Goal: Book appointment/travel/reservation

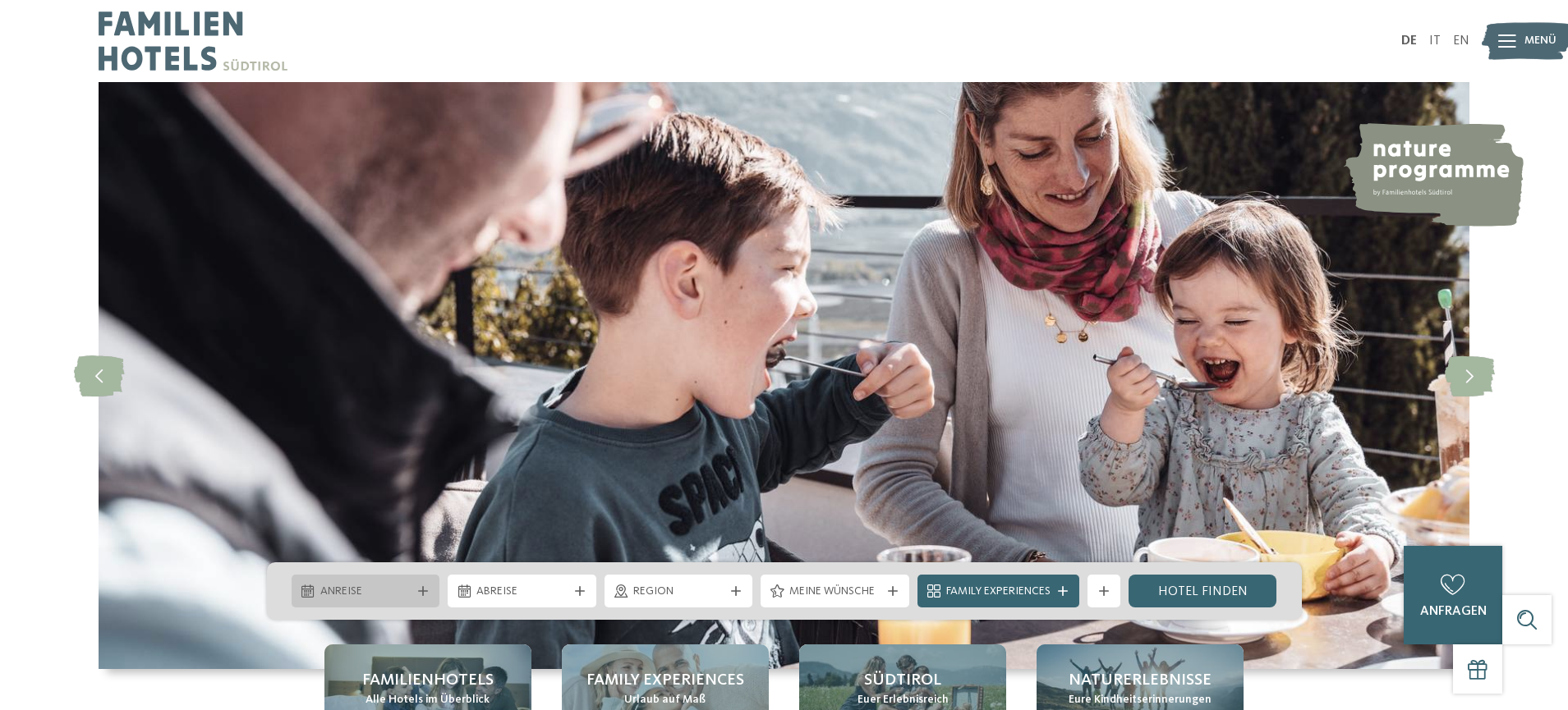
click at [418, 587] on icon at bounding box center [423, 591] width 10 height 10
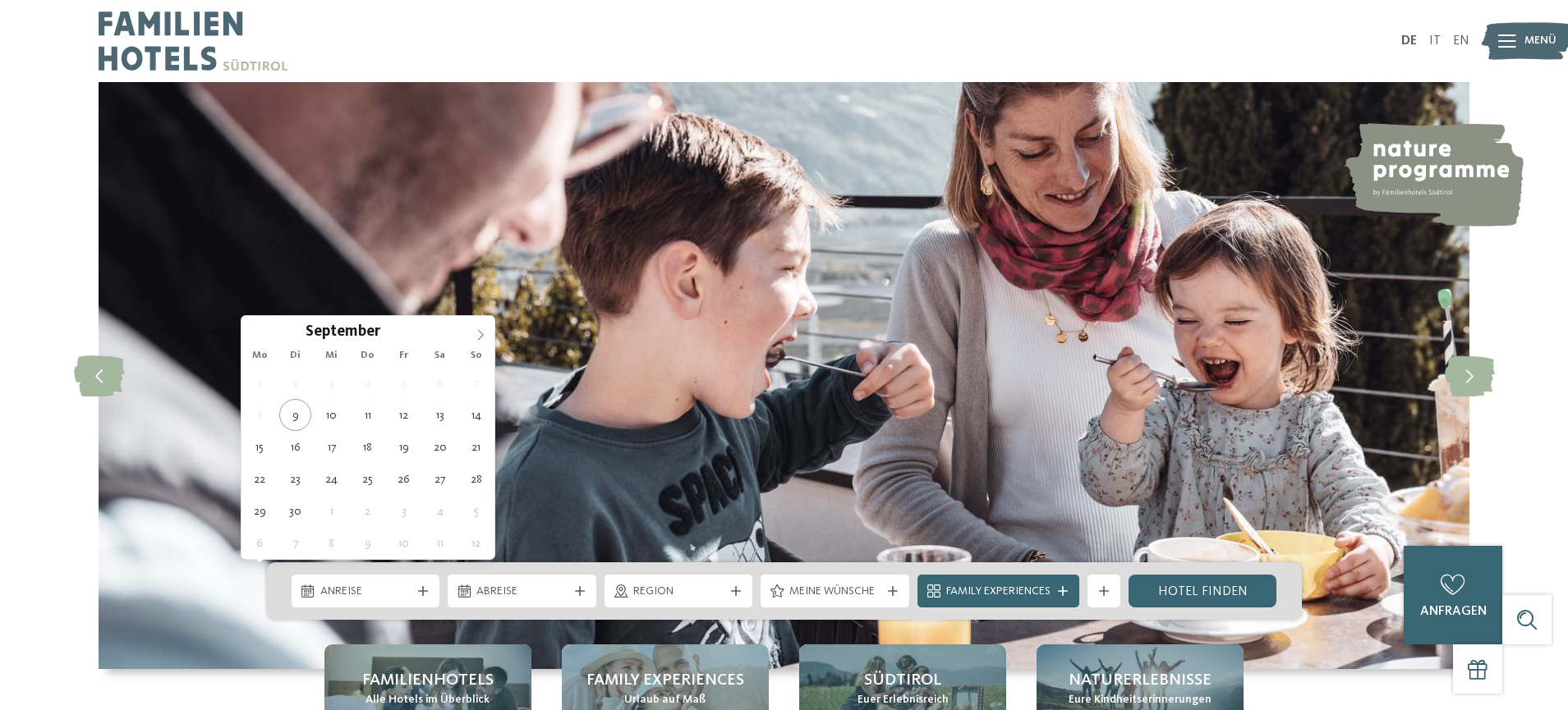
click at [480, 333] on icon at bounding box center [481, 335] width 11 height 11
type input "****"
click at [480, 333] on icon at bounding box center [481, 335] width 11 height 11
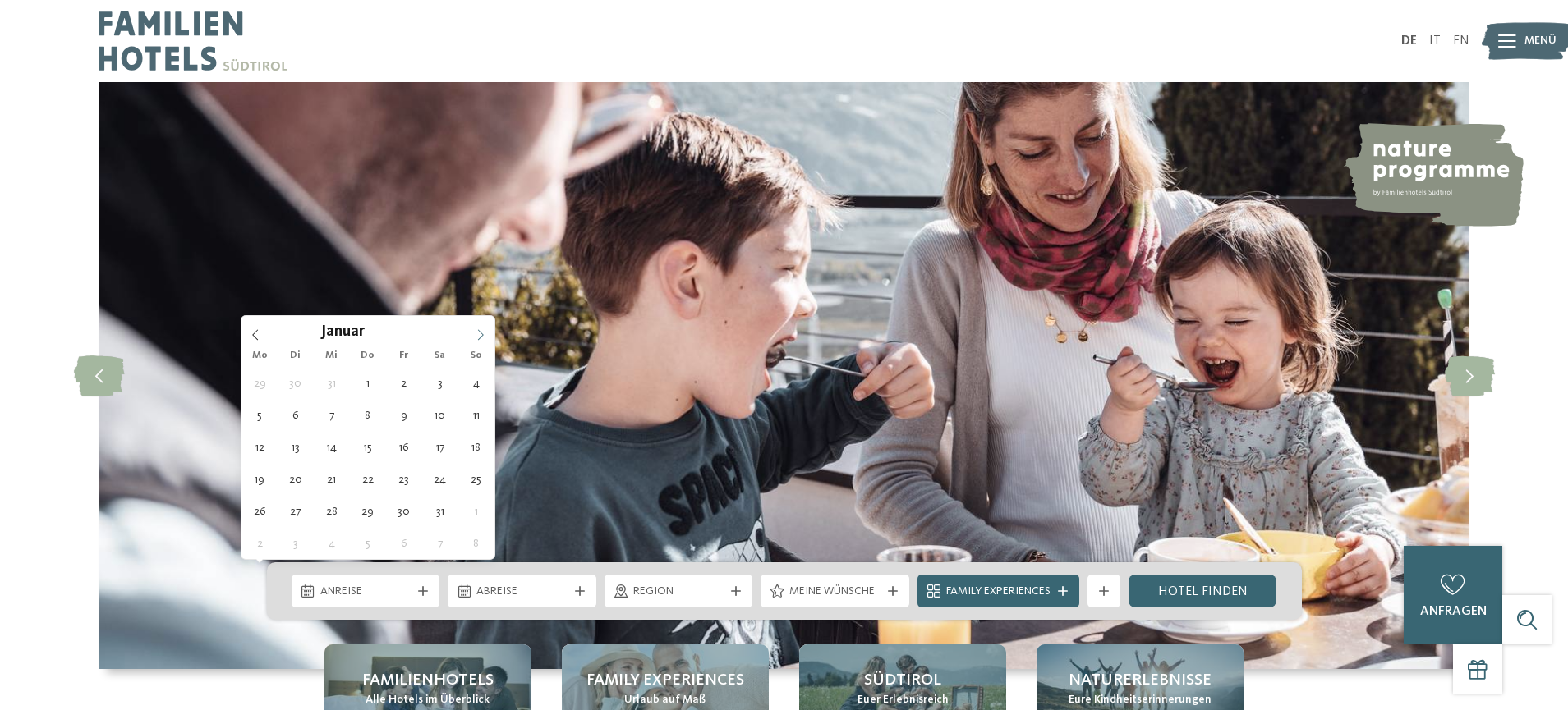
click at [480, 333] on icon at bounding box center [481, 335] width 11 height 11
click at [479, 333] on icon at bounding box center [481, 335] width 11 height 11
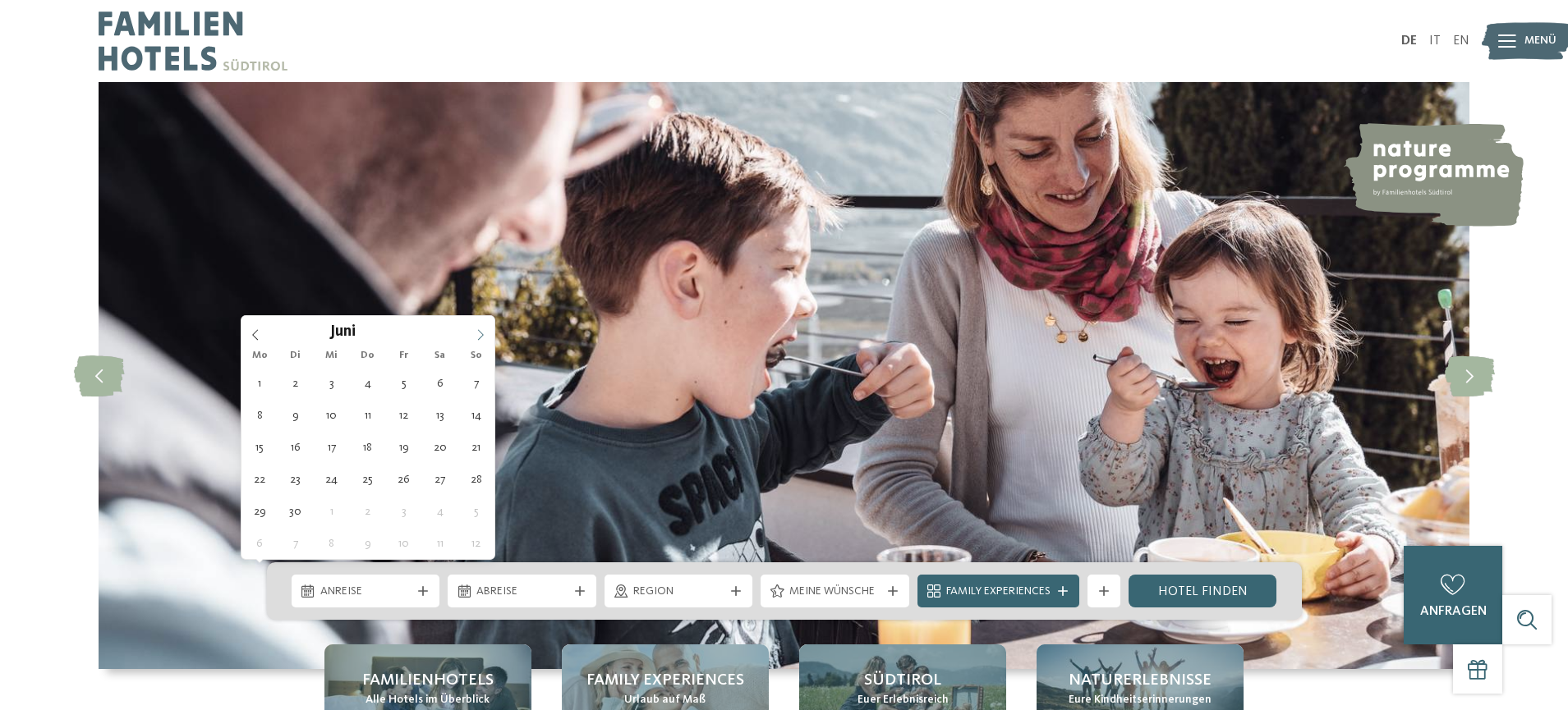
click at [479, 333] on icon at bounding box center [481, 335] width 11 height 11
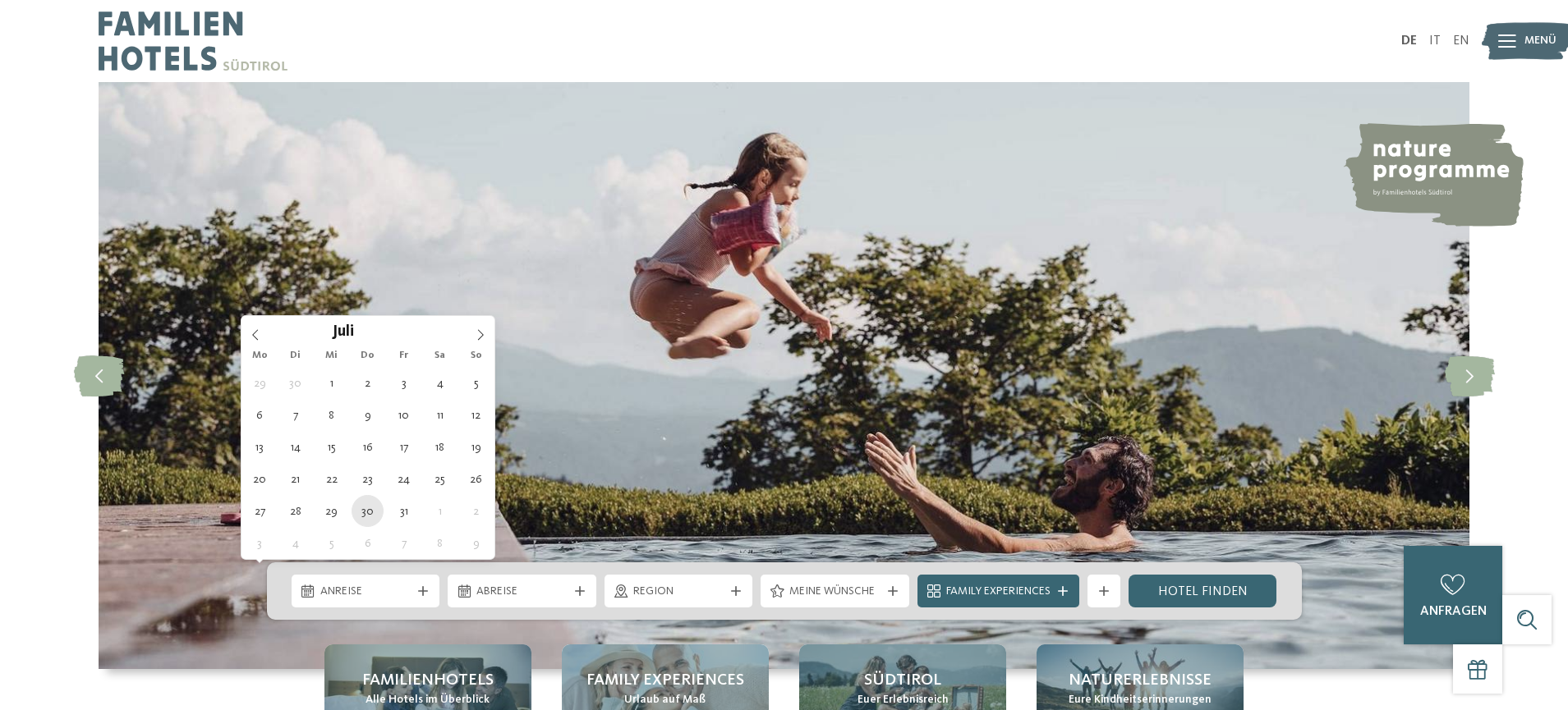
type div "30.07.2026"
type input "****"
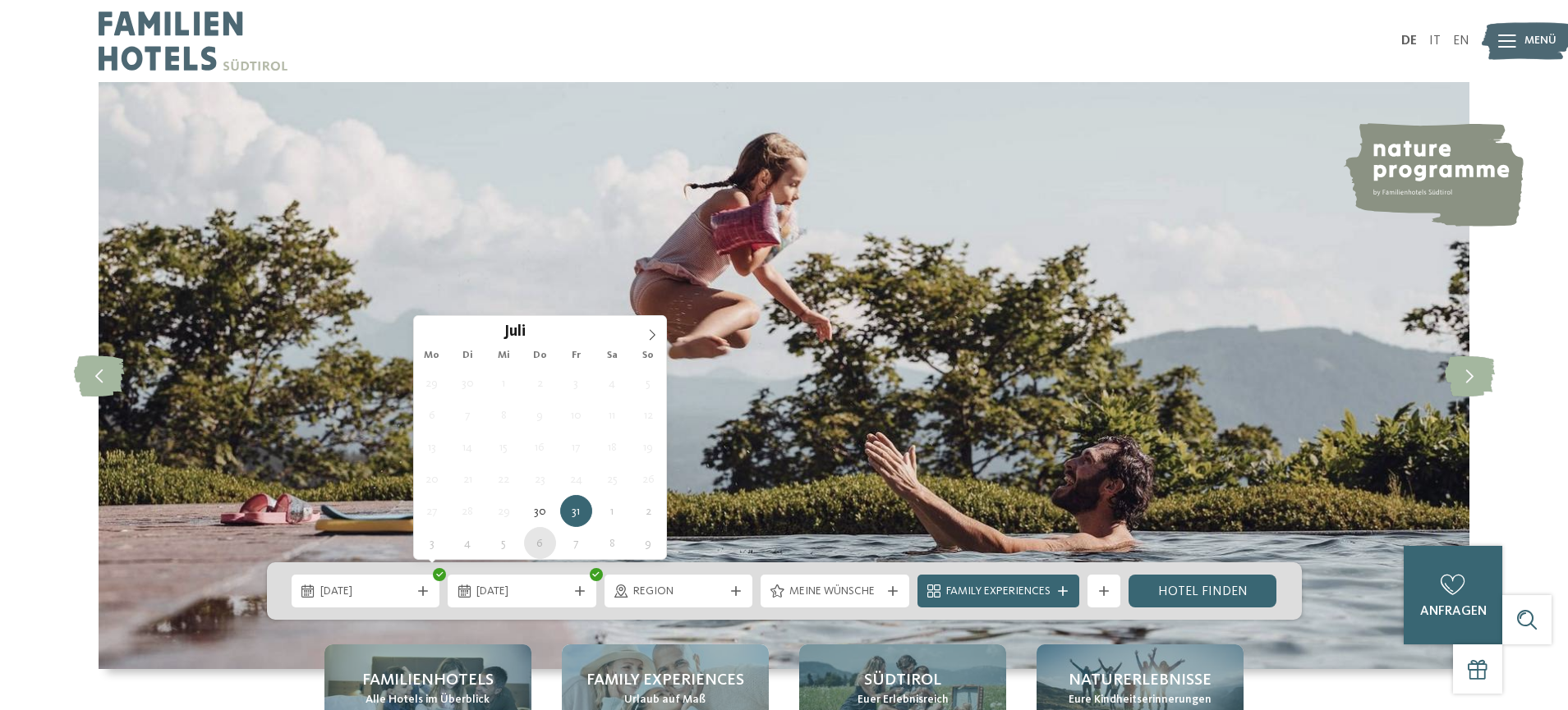
type div "06.08.2026"
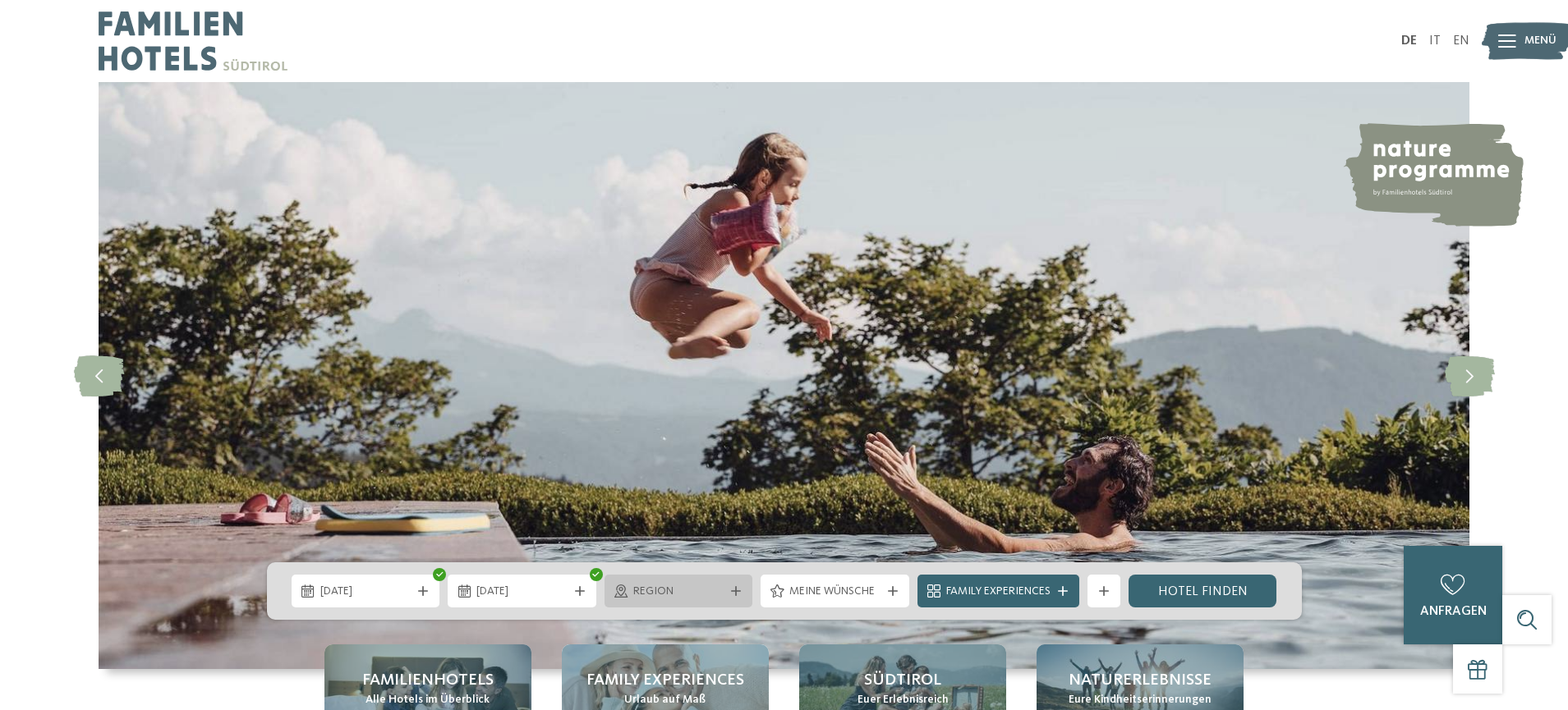
click at [659, 586] on span "Region" at bounding box center [679, 591] width 91 height 16
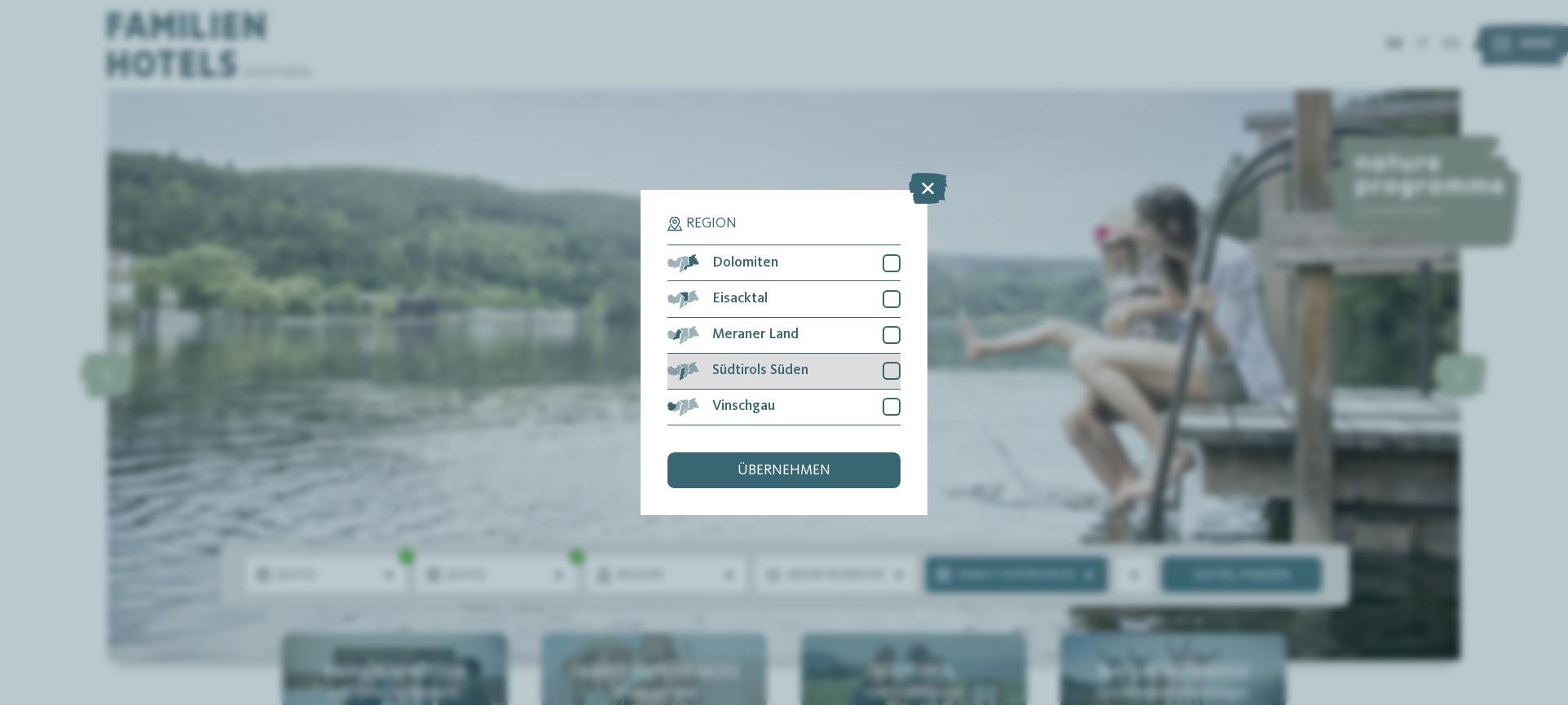
click at [891, 372] on div at bounding box center [891, 371] width 18 height 18
click at [846, 468] on div "übernehmen" at bounding box center [784, 470] width 233 height 36
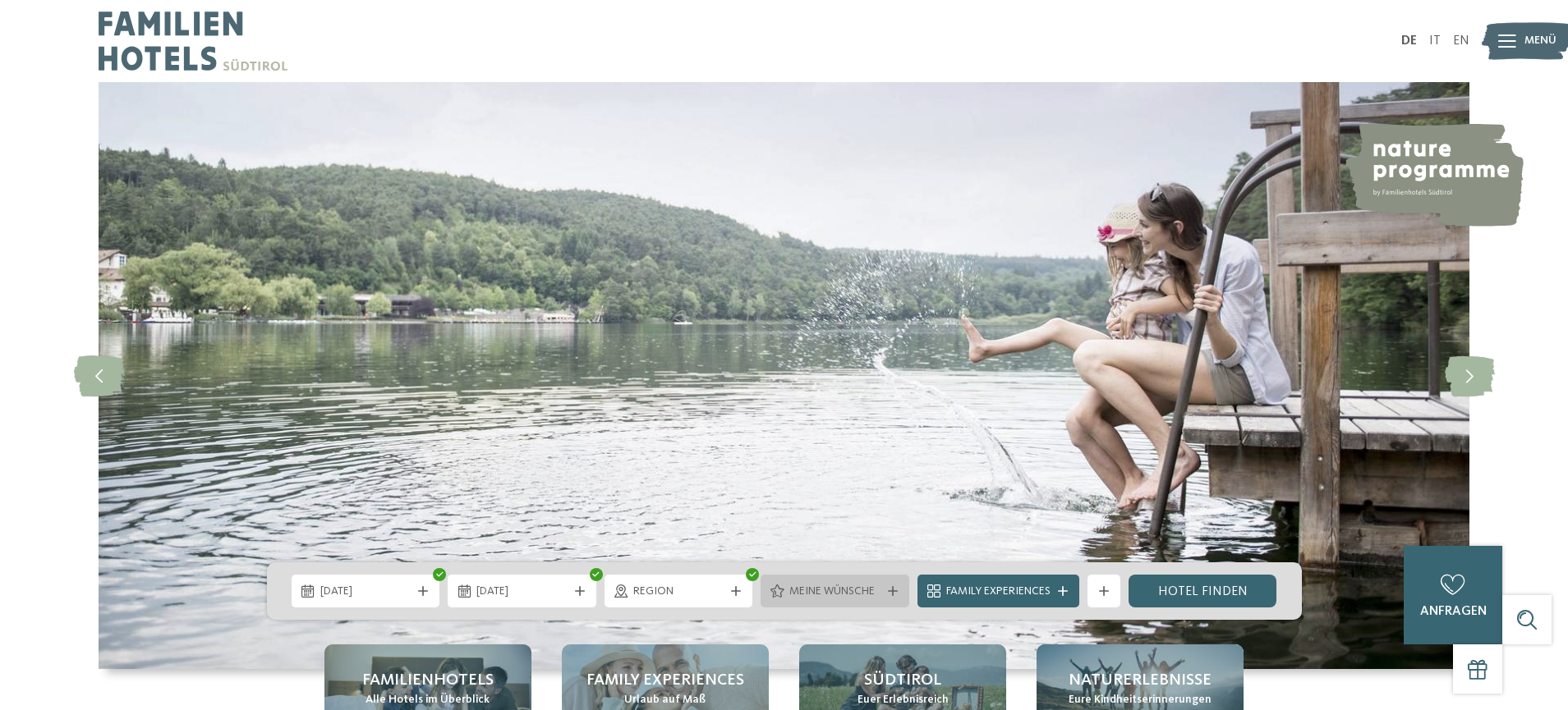
click at [801, 584] on span "Meine Wünsche" at bounding box center [835, 591] width 91 height 16
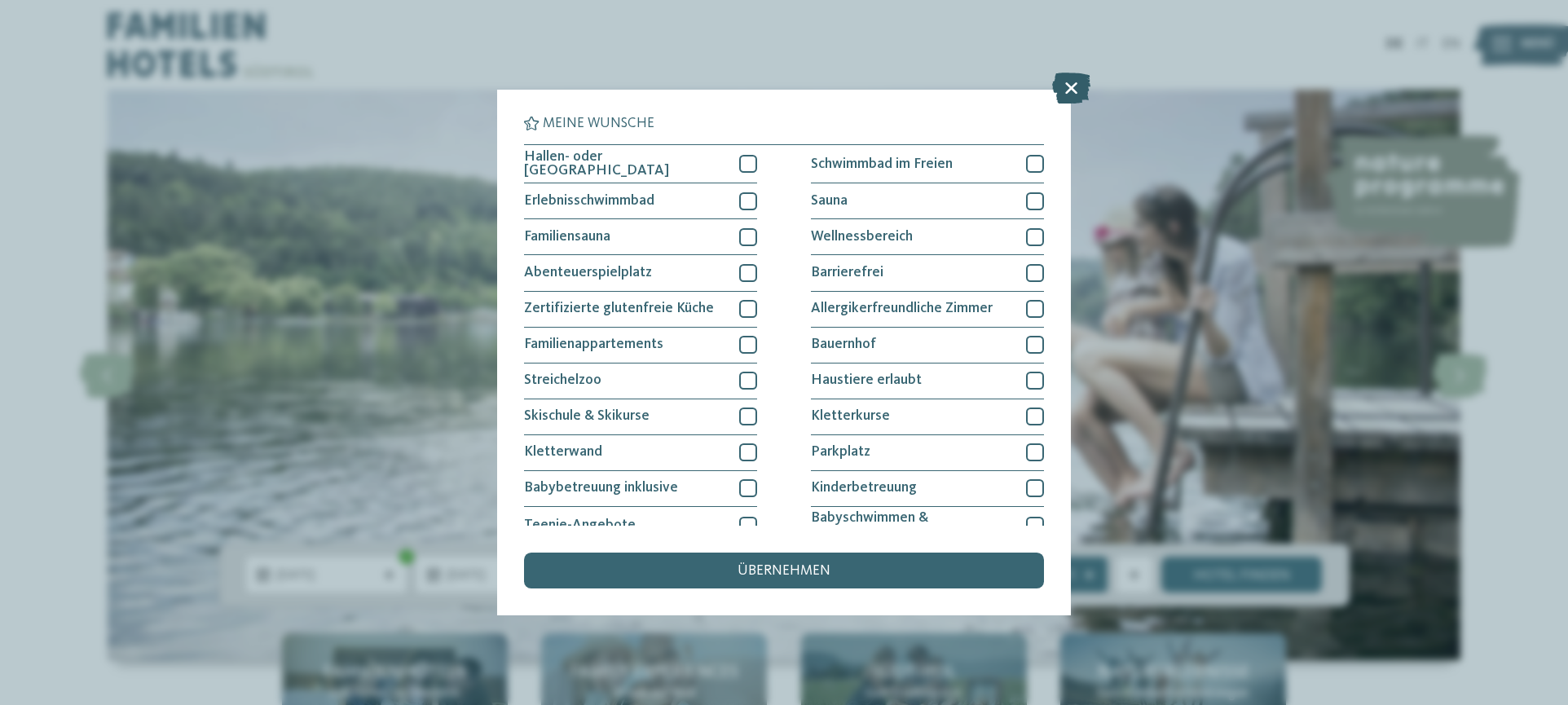
click at [1088, 82] on icon at bounding box center [1071, 87] width 38 height 31
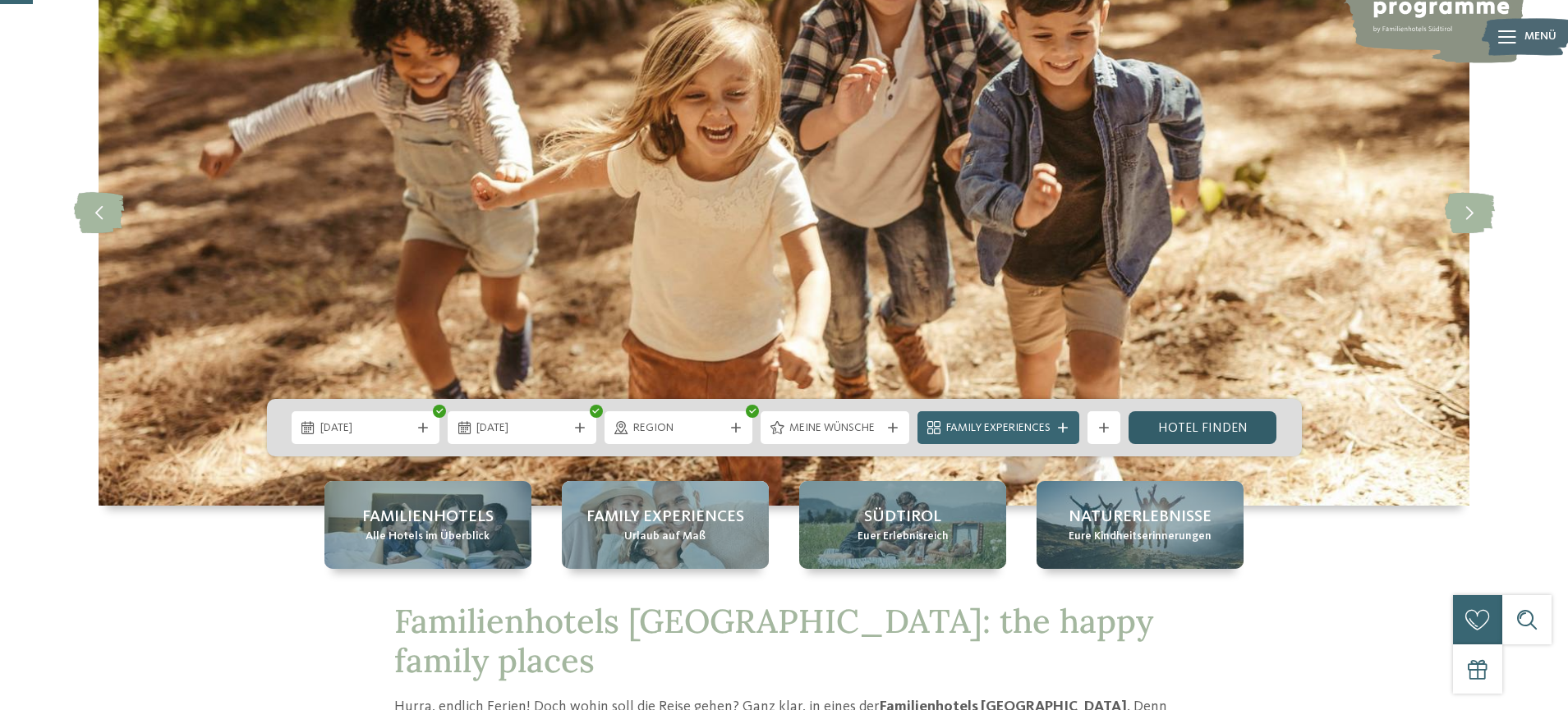
scroll to position [165, 0]
click at [1189, 410] on link "Hotel finden" at bounding box center [1202, 427] width 148 height 33
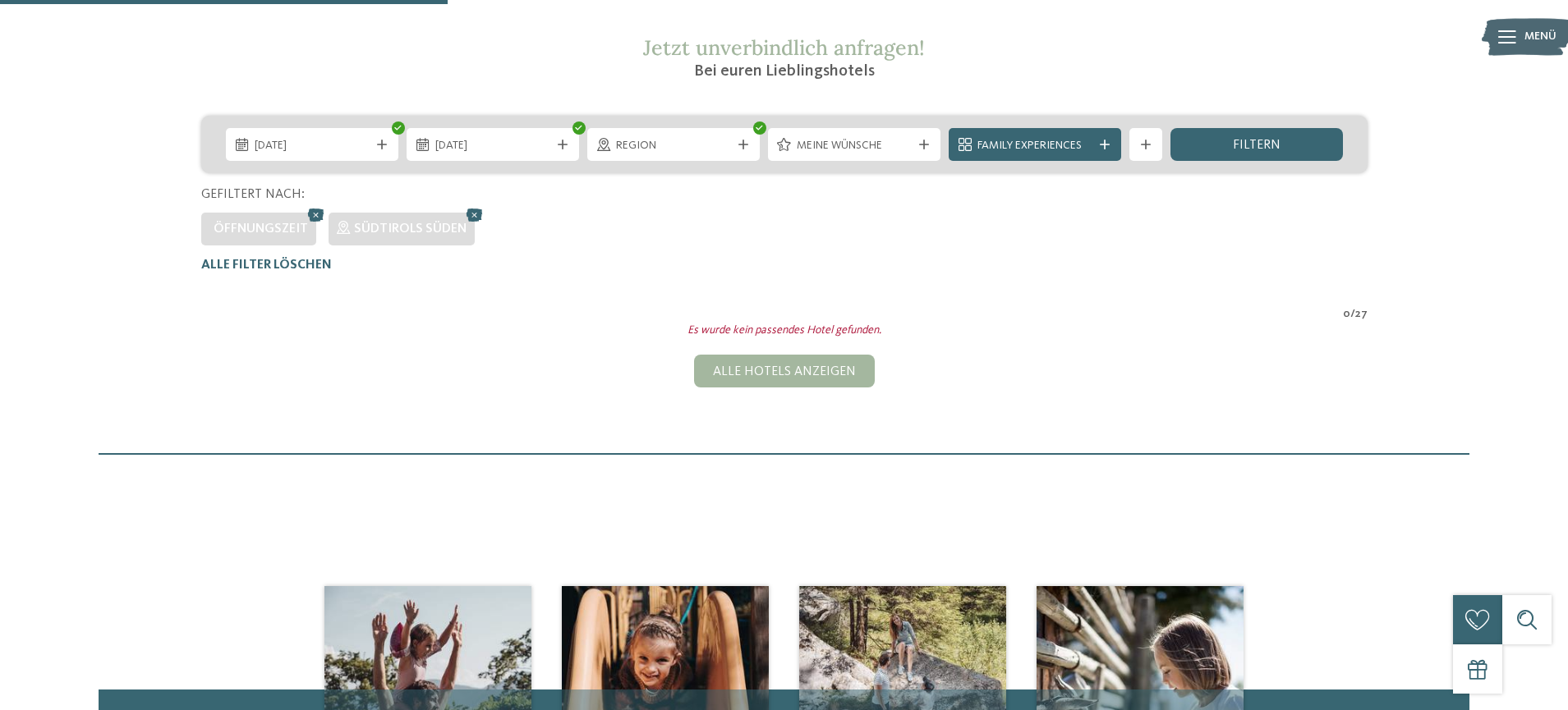
scroll to position [304, 0]
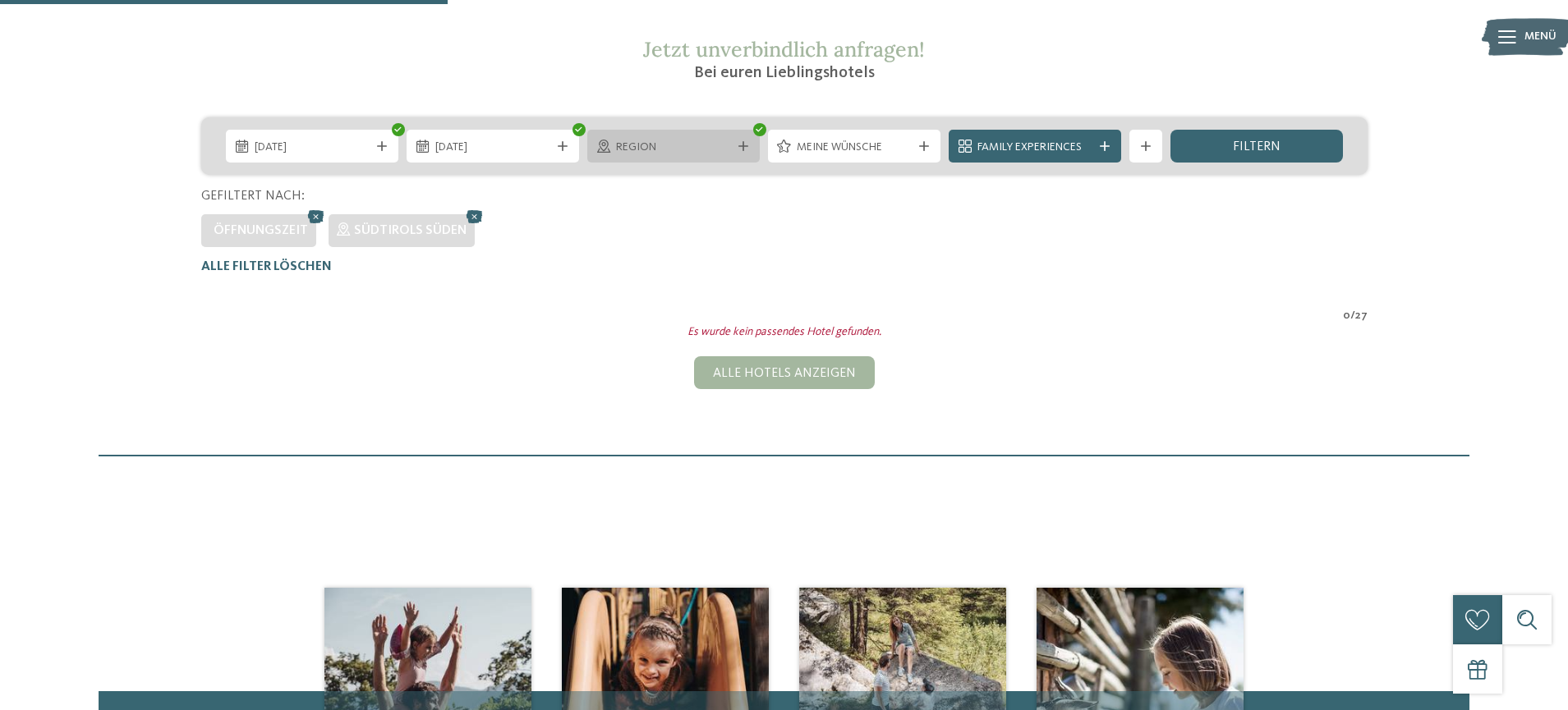
click at [748, 151] on div at bounding box center [743, 146] width 16 height 10
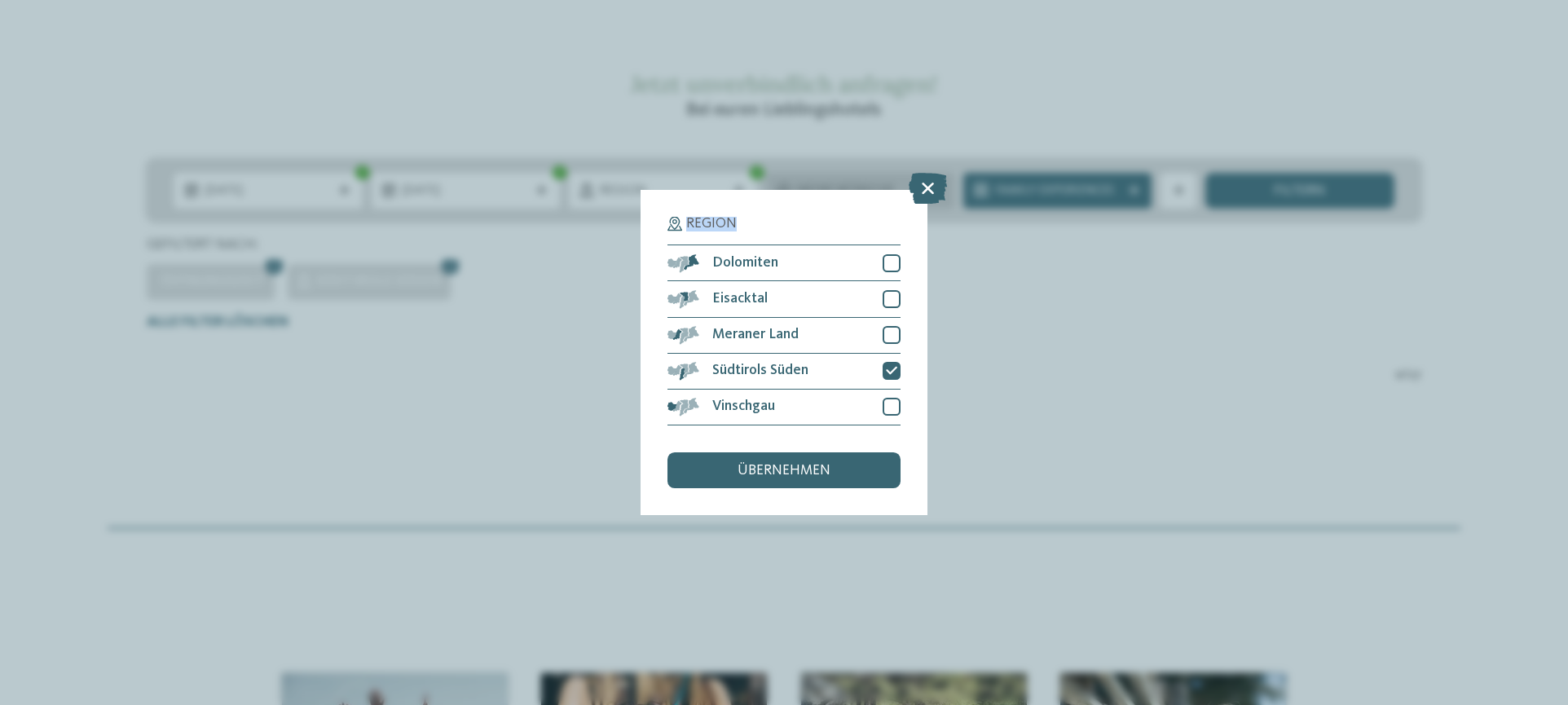
click at [925, 174] on div "Region Dolomiten" at bounding box center [784, 352] width 1568 height 705
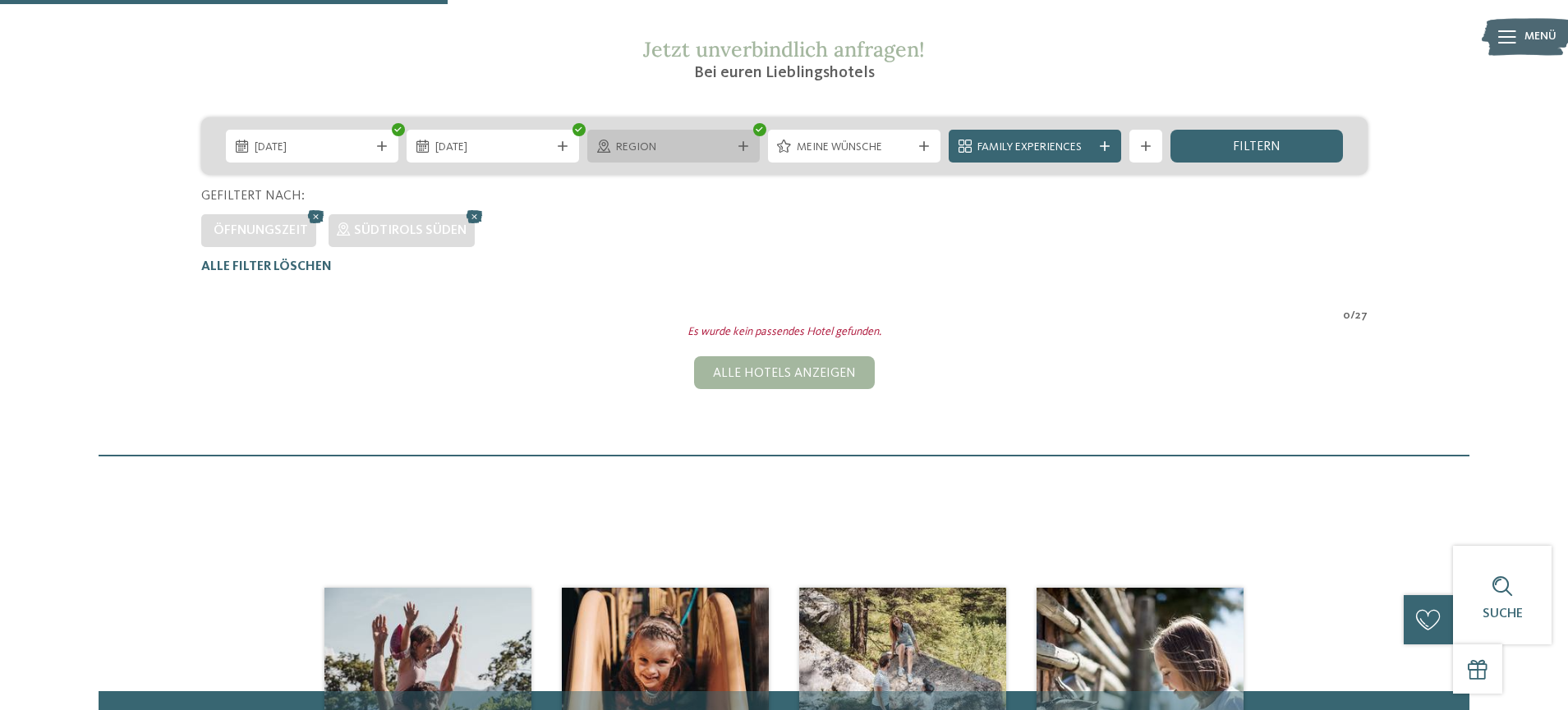
click at [728, 156] on div "Region" at bounding box center [673, 146] width 123 height 18
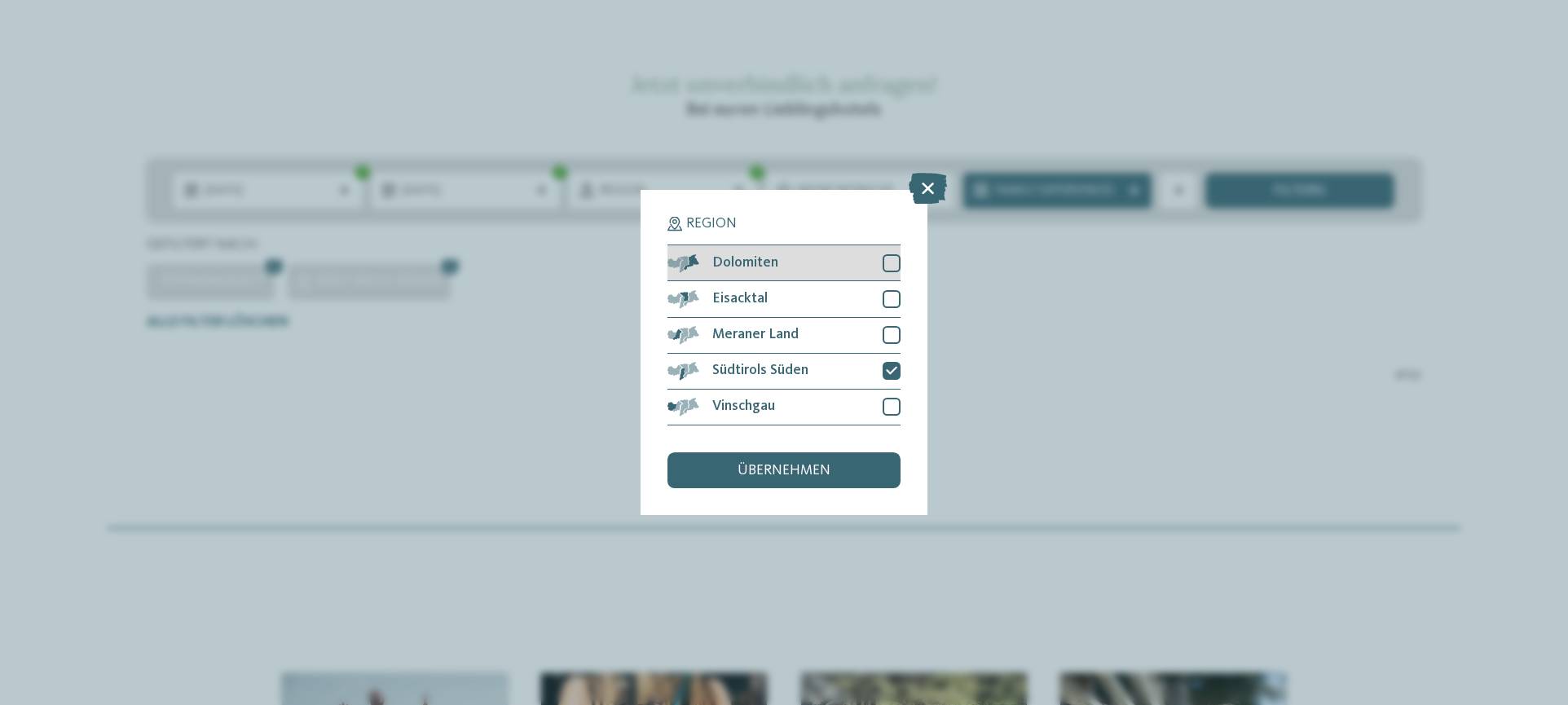
drag, startPoint x: 850, startPoint y: 261, endPoint x: 887, endPoint y: 267, distance: 37.5
click at [852, 261] on div "Dolomiten" at bounding box center [784, 263] width 233 height 36
click at [887, 267] on icon at bounding box center [892, 262] width 11 height 10
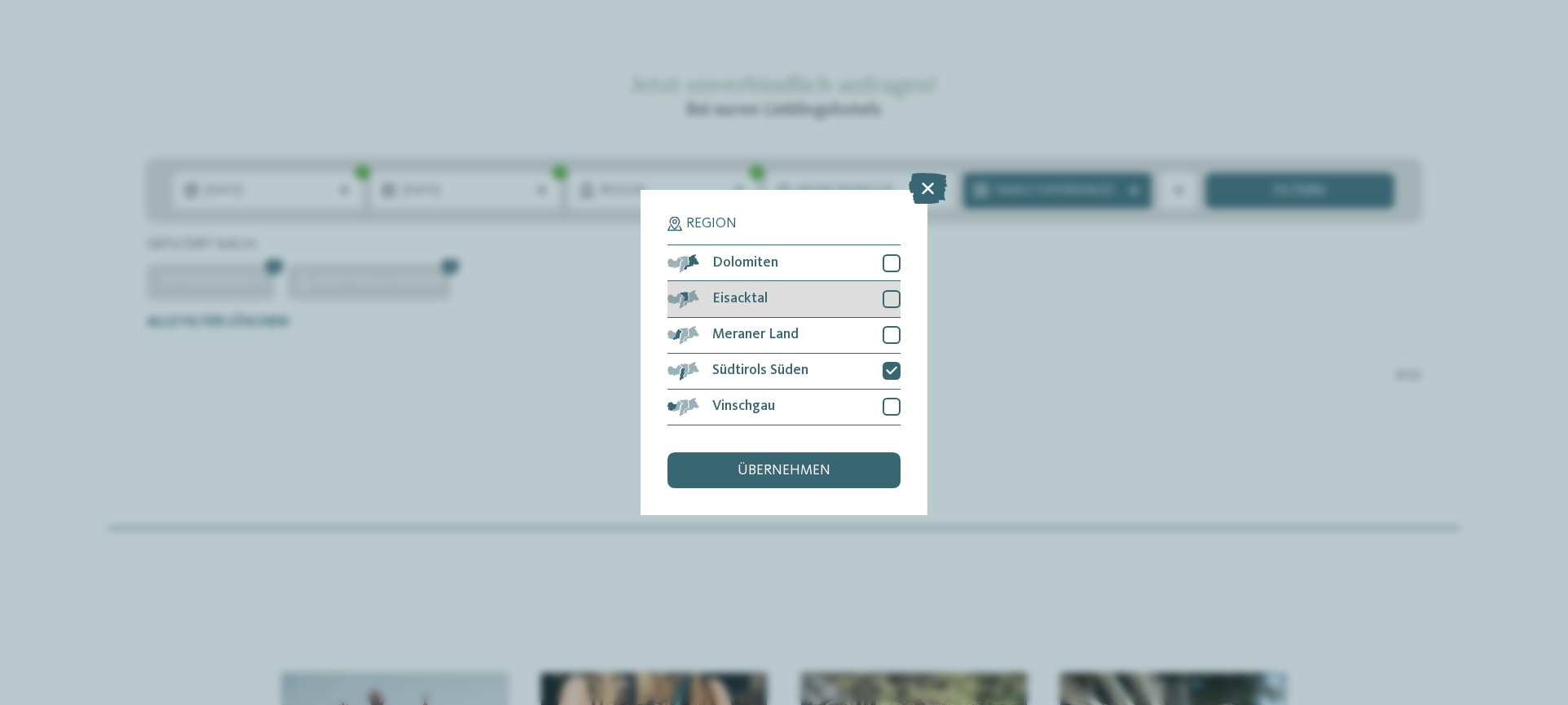
click at [889, 294] on div at bounding box center [891, 298] width 18 height 18
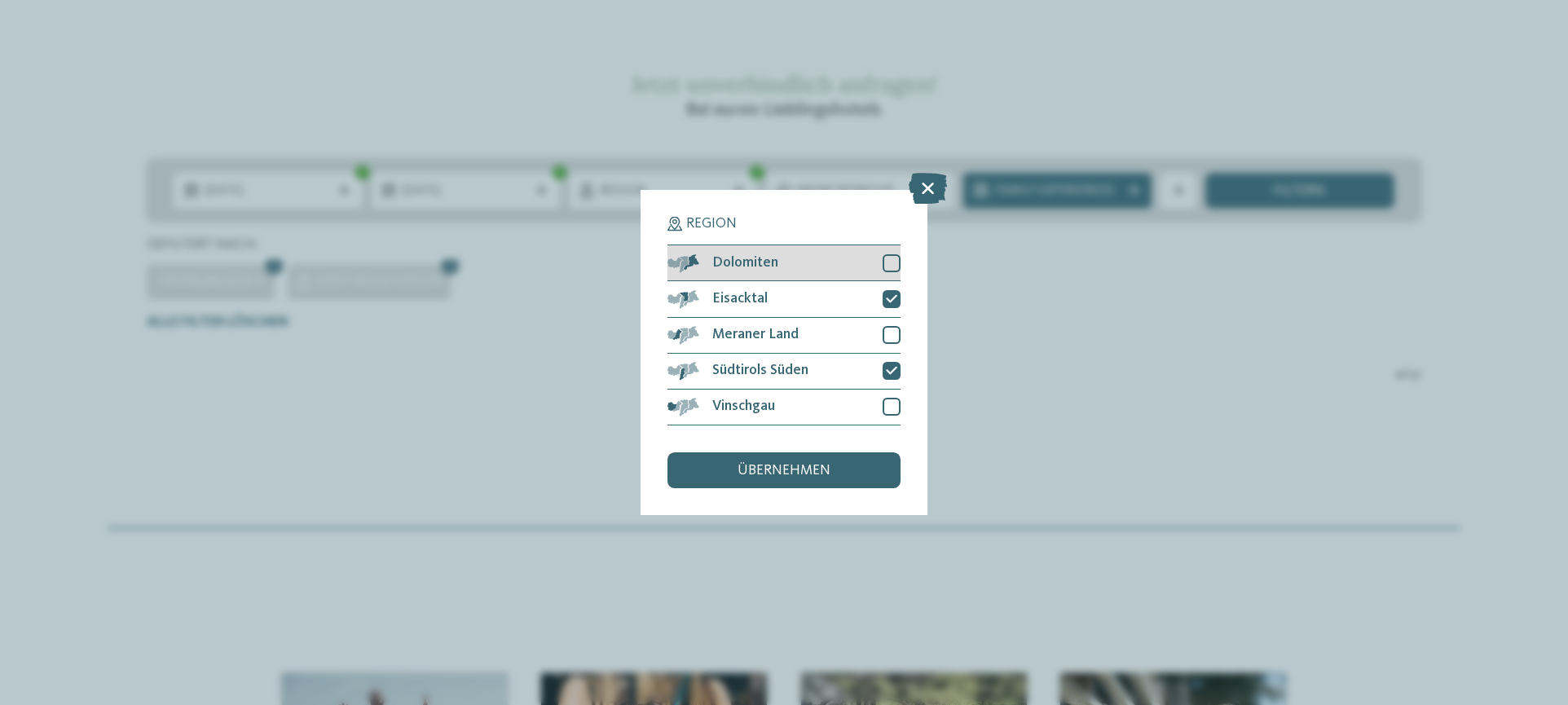
click at [889, 256] on div at bounding box center [891, 263] width 18 height 18
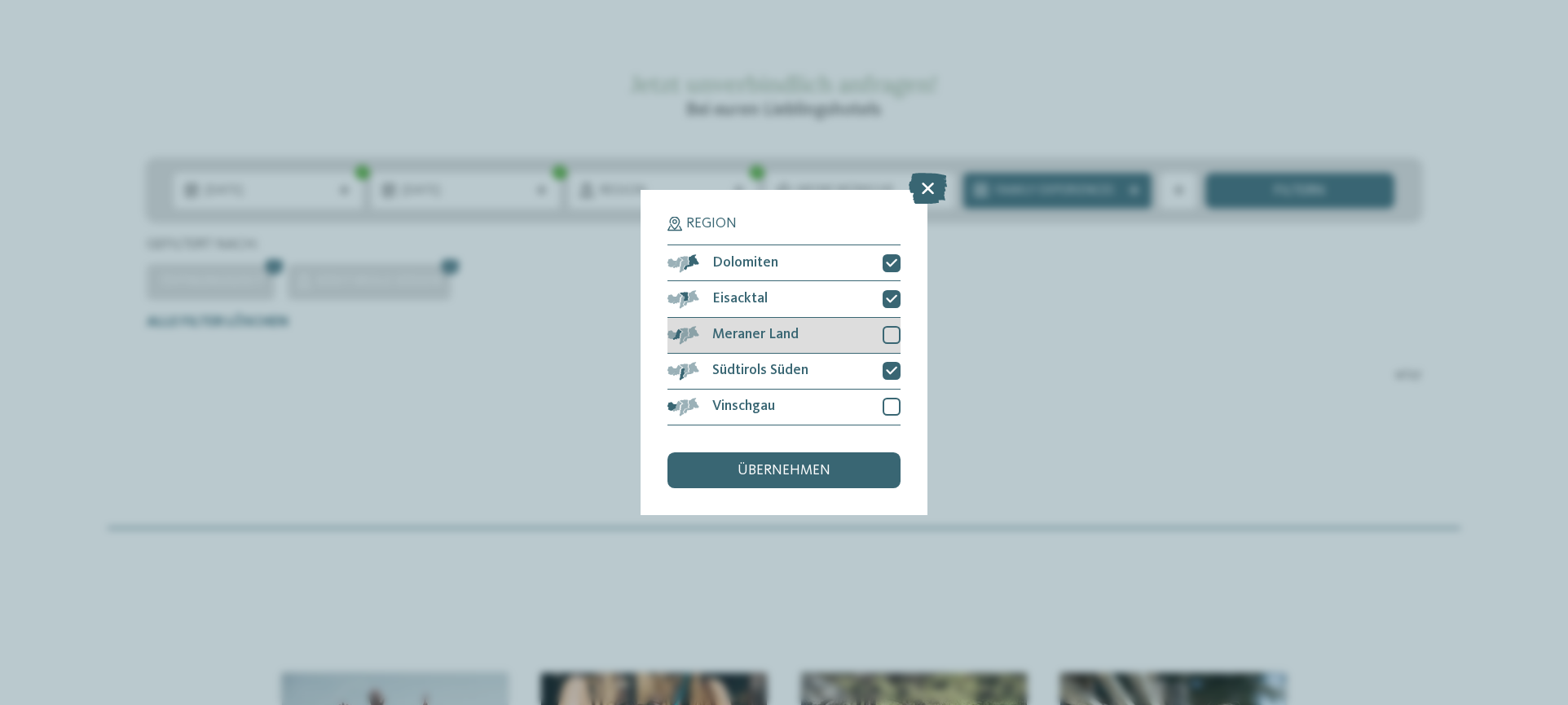
click at [898, 343] on div at bounding box center [891, 334] width 18 height 18
click at [902, 400] on div "Region Dolomiten Eisacktal" at bounding box center [784, 352] width 287 height 324
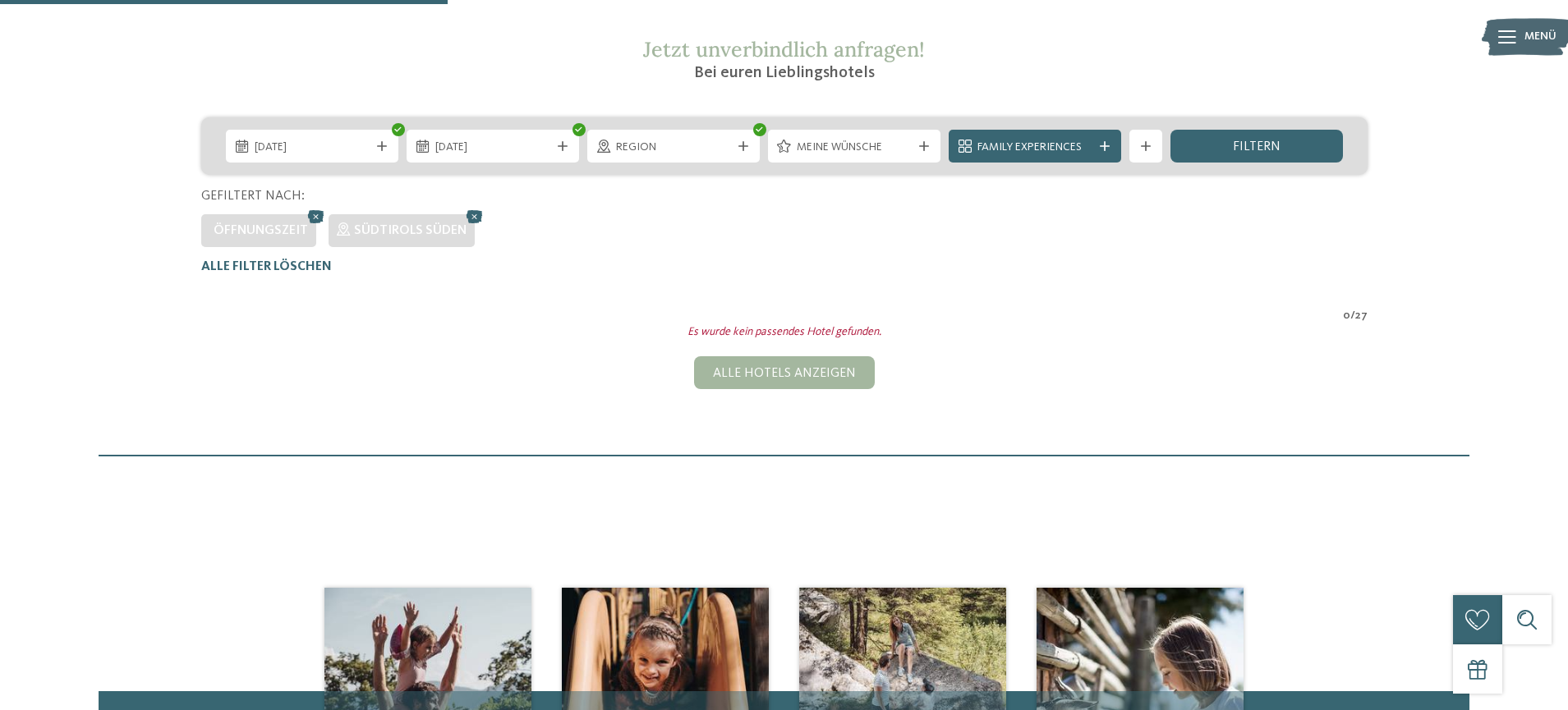
drag, startPoint x: 860, startPoint y: 206, endPoint x: 846, endPoint y: 196, distance: 17.2
click at [856, 163] on div "Meine Wünsche" at bounding box center [854, 146] width 172 height 33
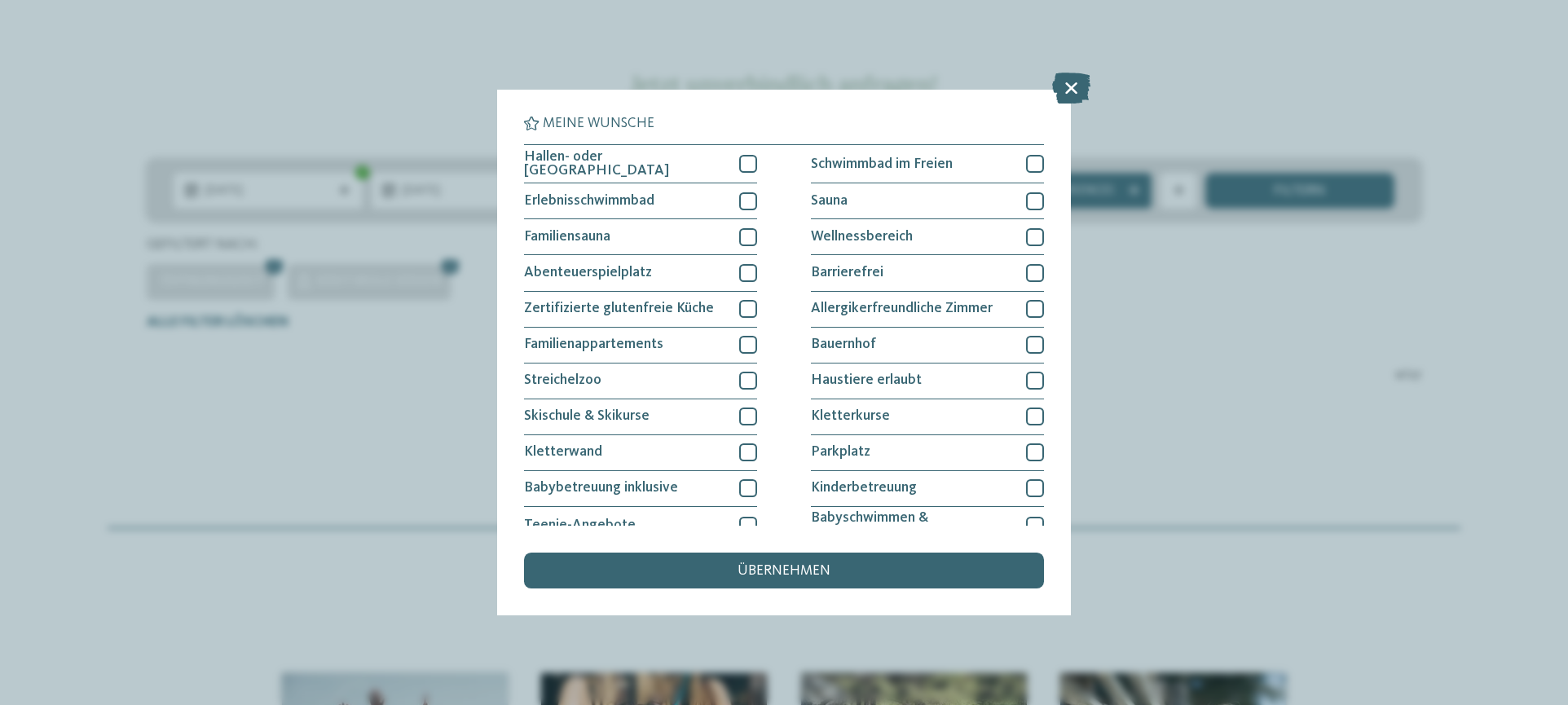
click at [1061, 106] on div "Meine Wünsche Hallen- oder Schleusenbad Schwimmbad im Freien Sauna" at bounding box center [784, 352] width 575 height 525
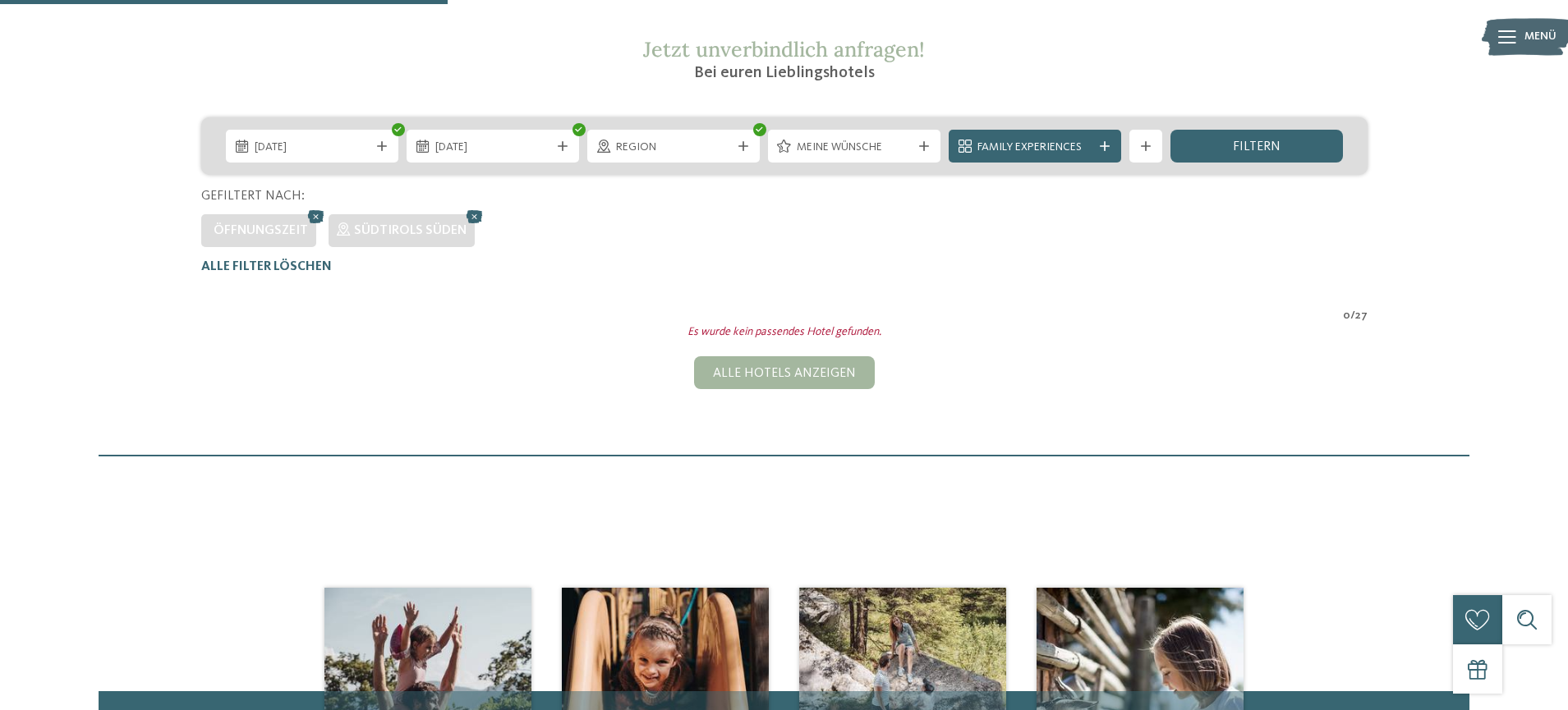
click at [1085, 61] on h2 "Jetzt unverbindlich anfragen!" at bounding box center [784, 50] width 780 height 25
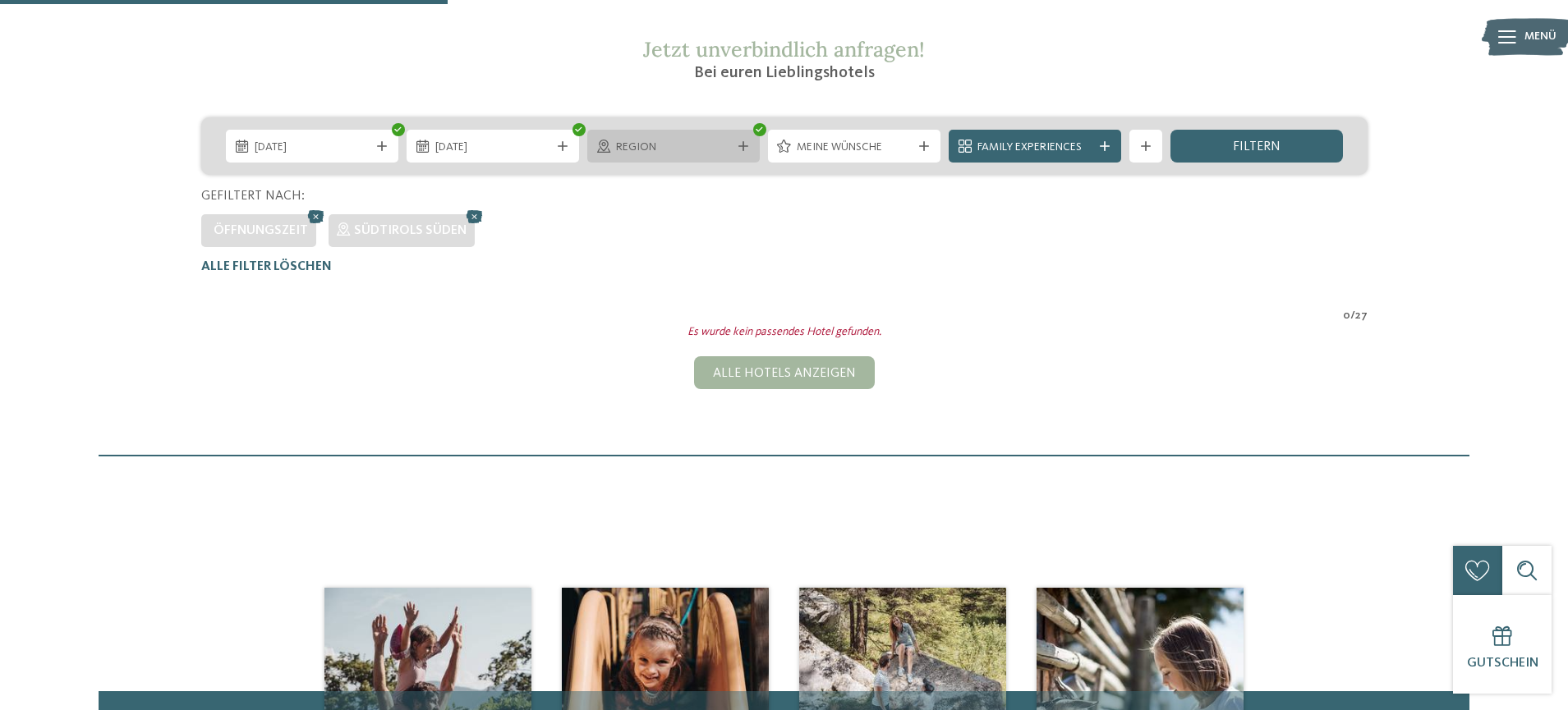
click at [723, 156] on span "Region" at bounding box center [674, 147] width 115 height 16
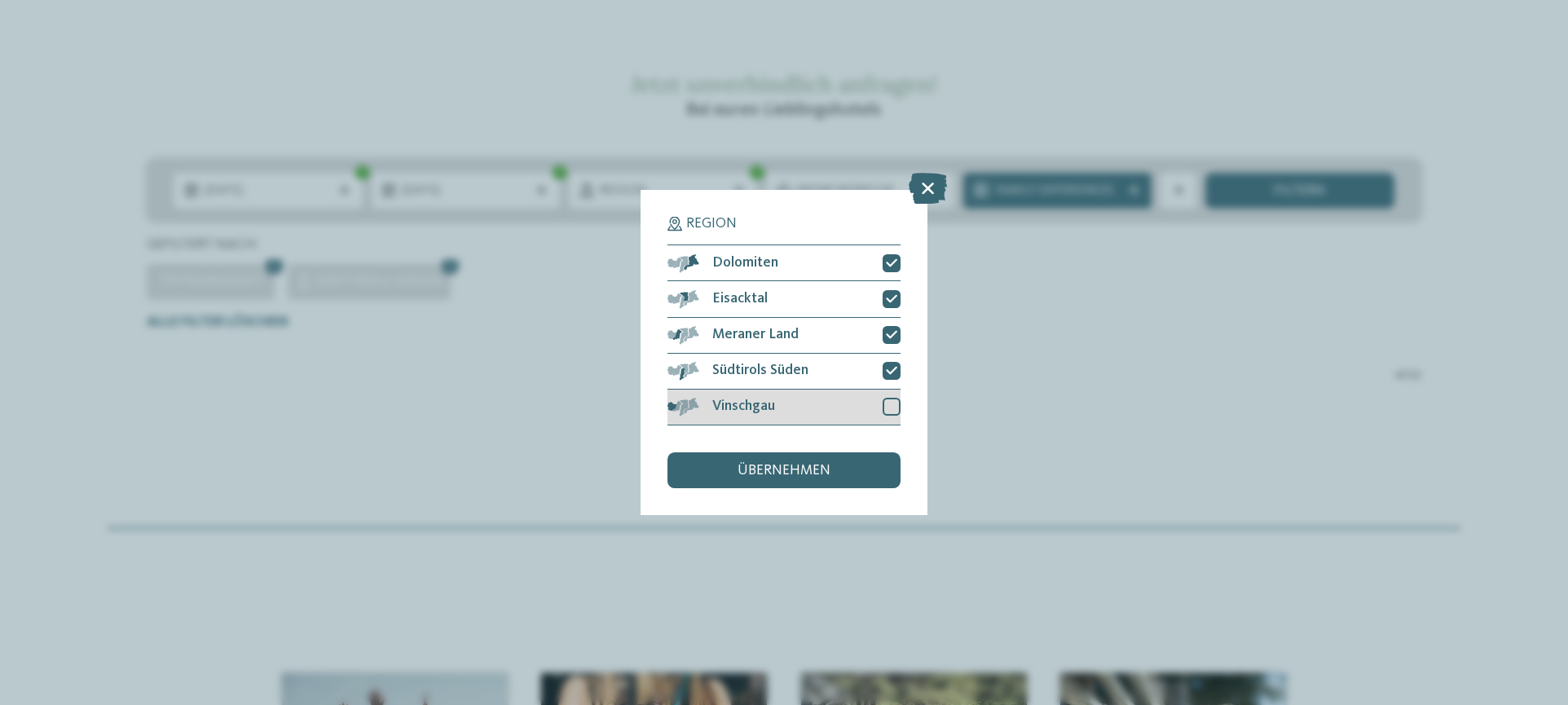
click at [896, 413] on div at bounding box center [891, 407] width 18 height 18
click at [846, 462] on div "übernehmen" at bounding box center [784, 470] width 233 height 36
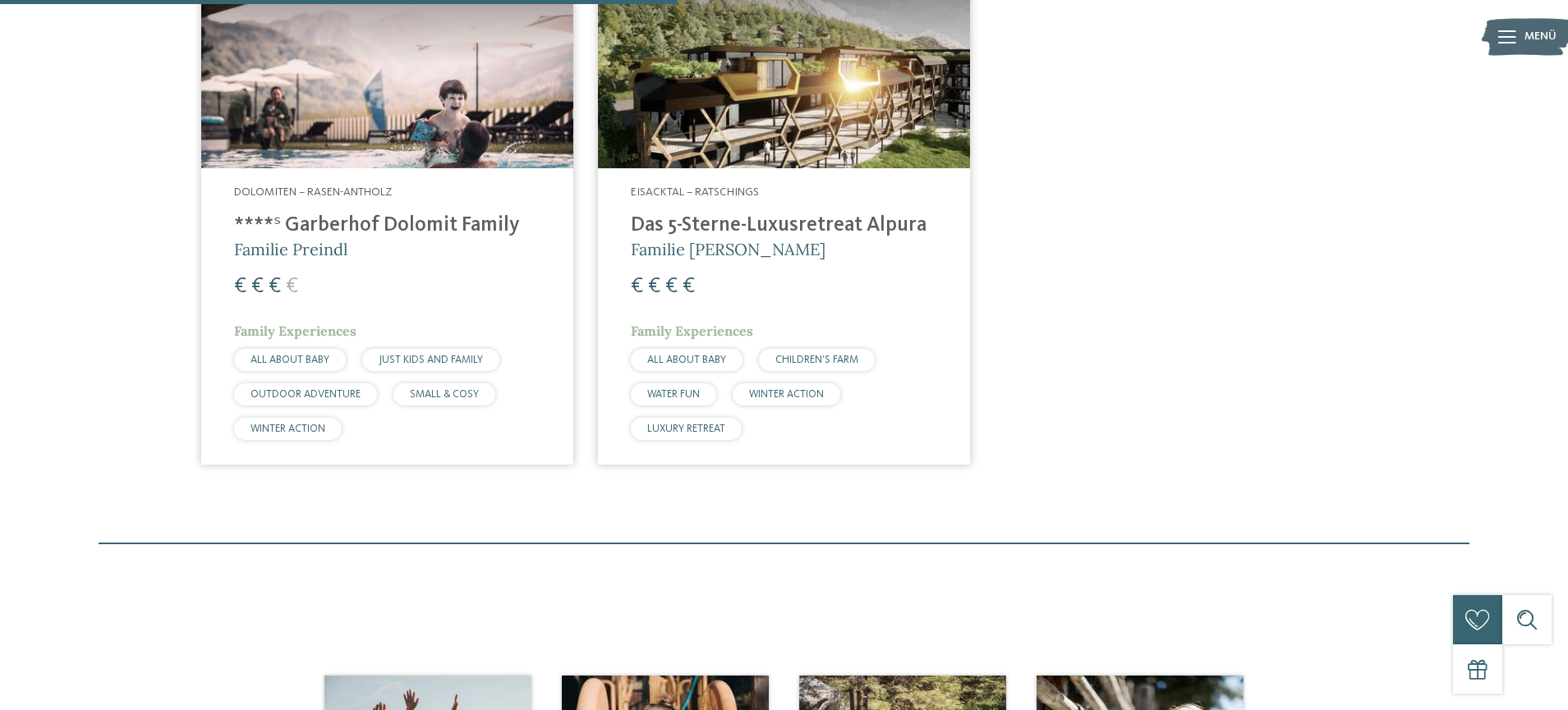
scroll to position [682, 0]
click at [392, 237] on h4 "****ˢ Garberhof Dolomit Family" at bounding box center [388, 225] width 306 height 25
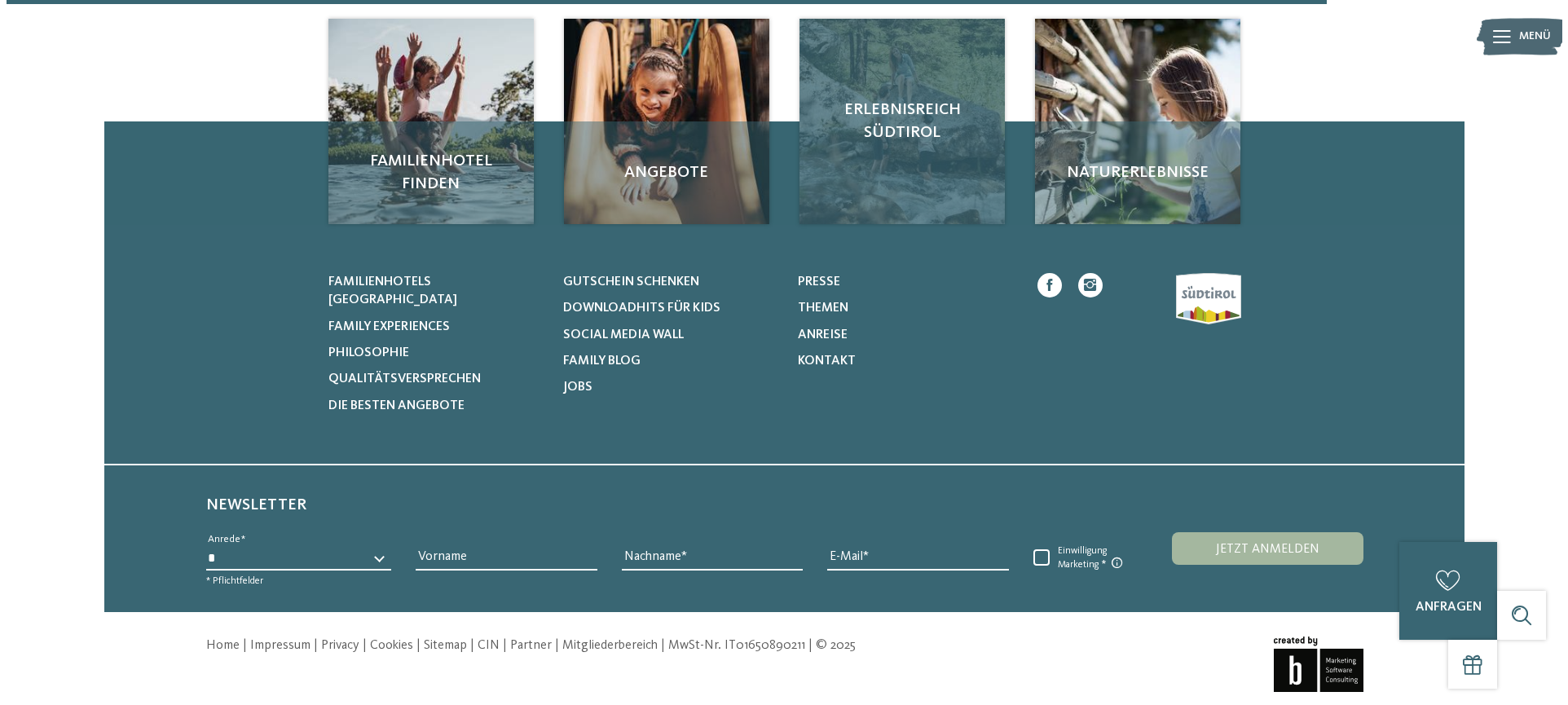
scroll to position [1329, 0]
